Goal: Information Seeking & Learning: Browse casually

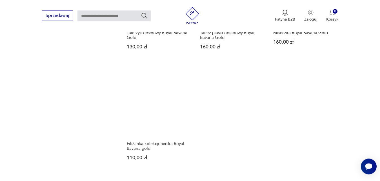
scroll to position [686, 0]
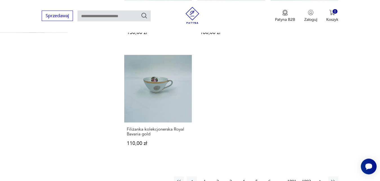
click at [320, 179] on icon "button" at bounding box center [320, 182] width 6 height 6
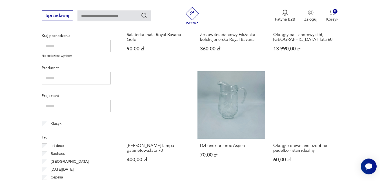
scroll to position [217, 0]
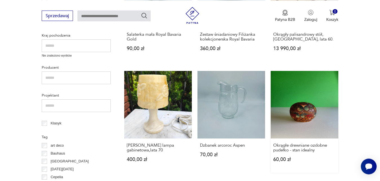
click at [306, 105] on link "Okrągłe drewniane ozdobne pudełko - stan idealny 60,00 zł" at bounding box center [305, 122] width 68 height 102
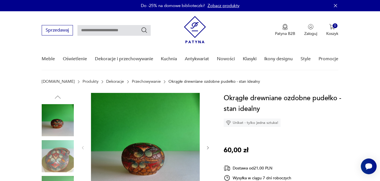
click at [208, 148] on icon "button" at bounding box center [208, 148] width 5 height 5
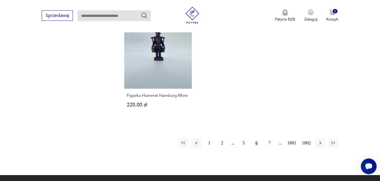
scroll to position [729, 0]
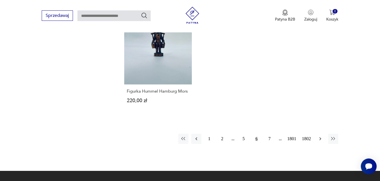
click at [321, 139] on icon "button" at bounding box center [320, 138] width 2 height 3
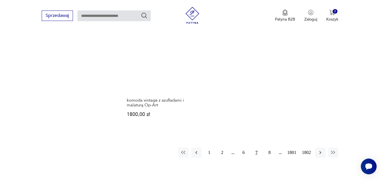
scroll to position [743, 0]
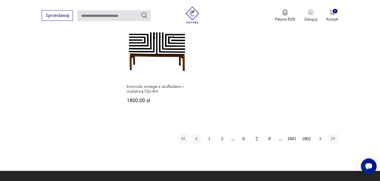
click at [320, 137] on icon "button" at bounding box center [320, 138] width 2 height 3
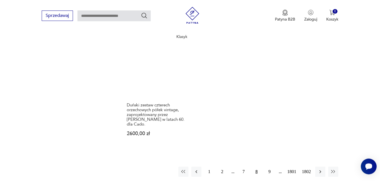
scroll to position [748, 0]
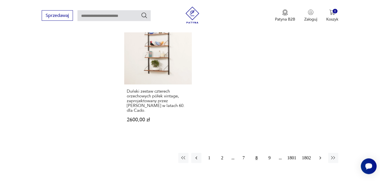
click at [320, 155] on icon "button" at bounding box center [320, 158] width 6 height 6
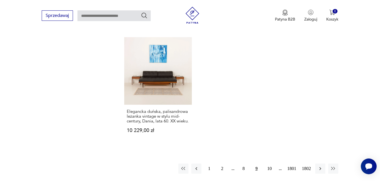
scroll to position [777, 0]
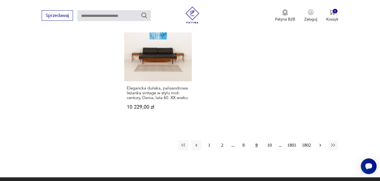
click at [321, 143] on icon "button" at bounding box center [320, 146] width 6 height 6
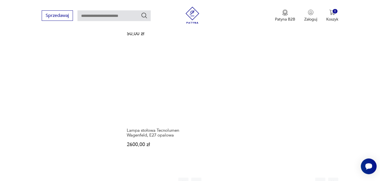
scroll to position [748, 0]
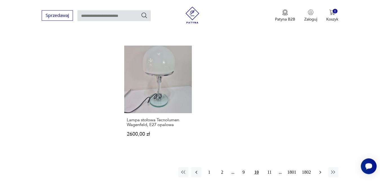
click at [321, 171] on icon "button" at bounding box center [320, 172] width 2 height 3
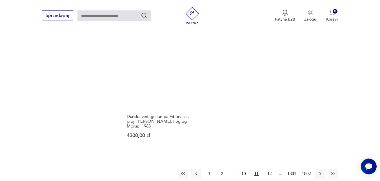
scroll to position [734, 0]
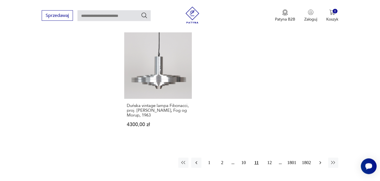
click at [320, 161] on icon "button" at bounding box center [320, 162] width 2 height 3
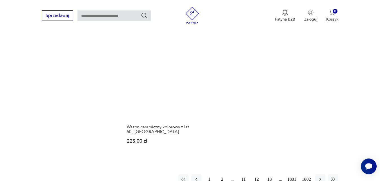
scroll to position [691, 0]
